Goal: Go to known website: Access a specific website the user already knows

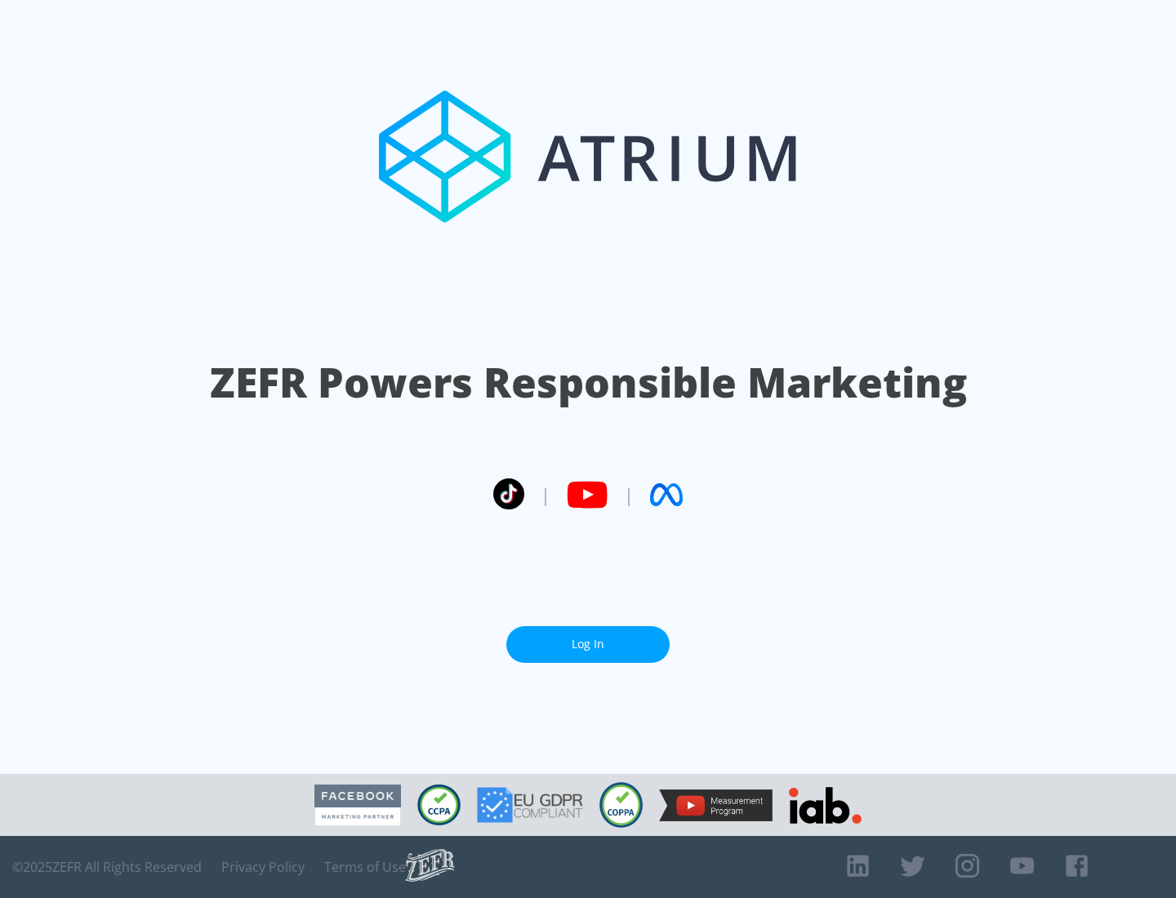
click at [588, 644] on link "Log In" at bounding box center [587, 644] width 163 height 37
